Goal: Information Seeking & Learning: Compare options

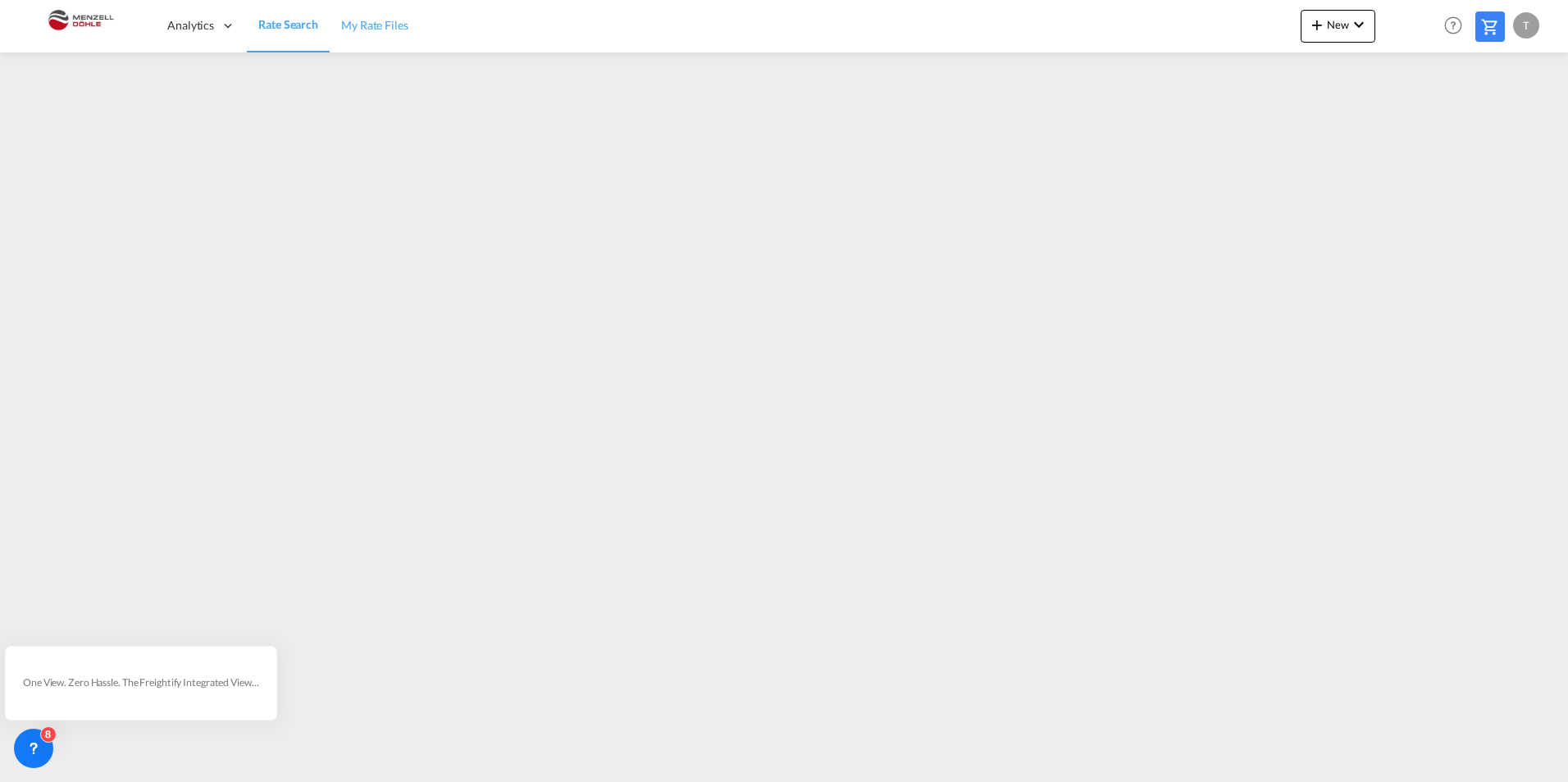
click at [388, 32] on span "My Rate Files" at bounding box center [374, 25] width 67 height 16
click at [266, 26] on span "Rate Search" at bounding box center [287, 25] width 59 height 14
click at [396, 27] on span "My Rate Files" at bounding box center [374, 25] width 67 height 14
